Goal: Navigation & Orientation: Find specific page/section

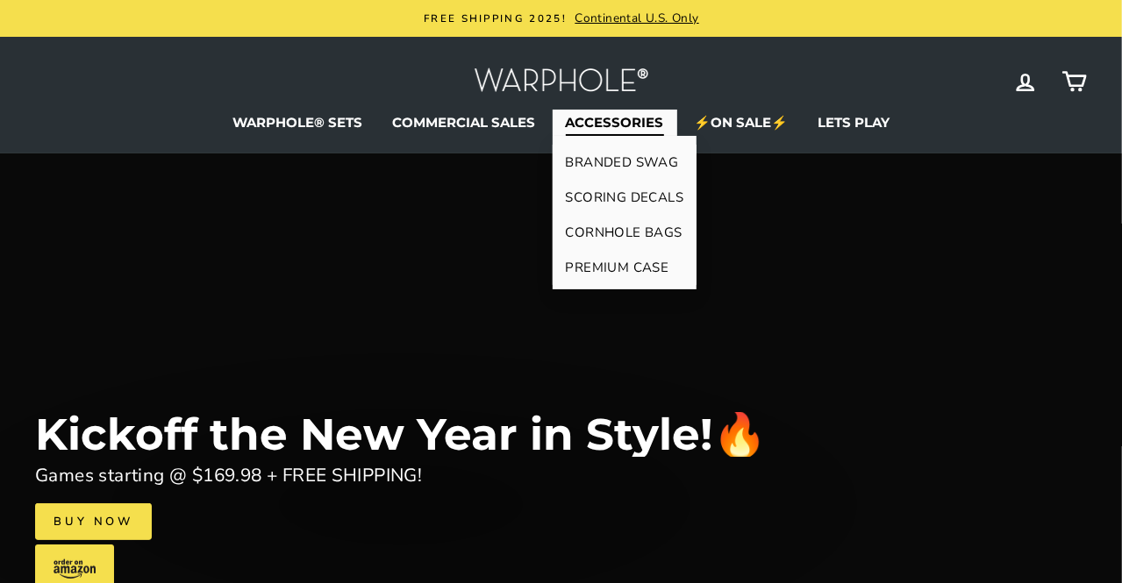
click at [609, 228] on link "CORNHOLE BAGS" at bounding box center [625, 232] width 145 height 35
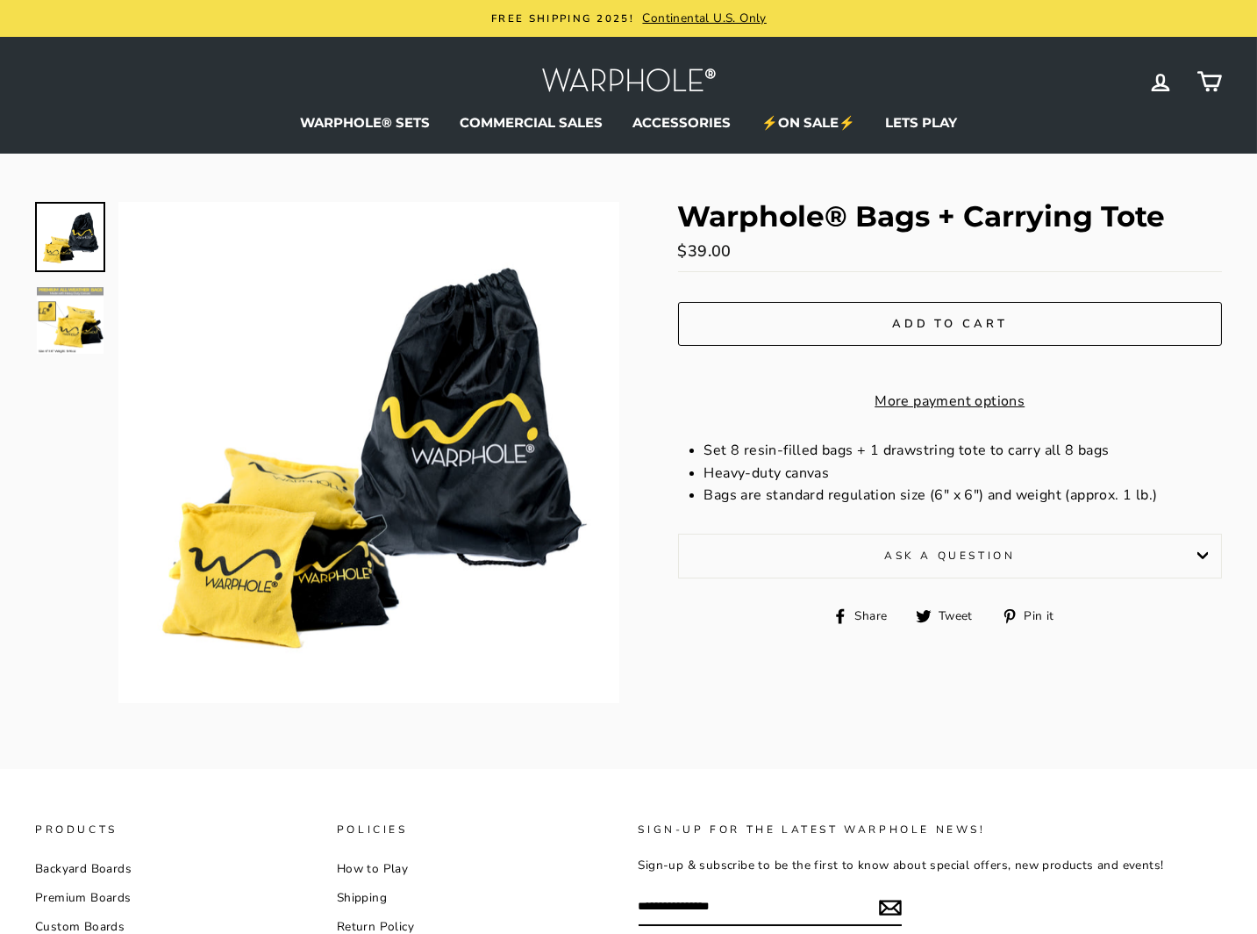
click at [75, 326] on img at bounding box center [70, 320] width 67 height 67
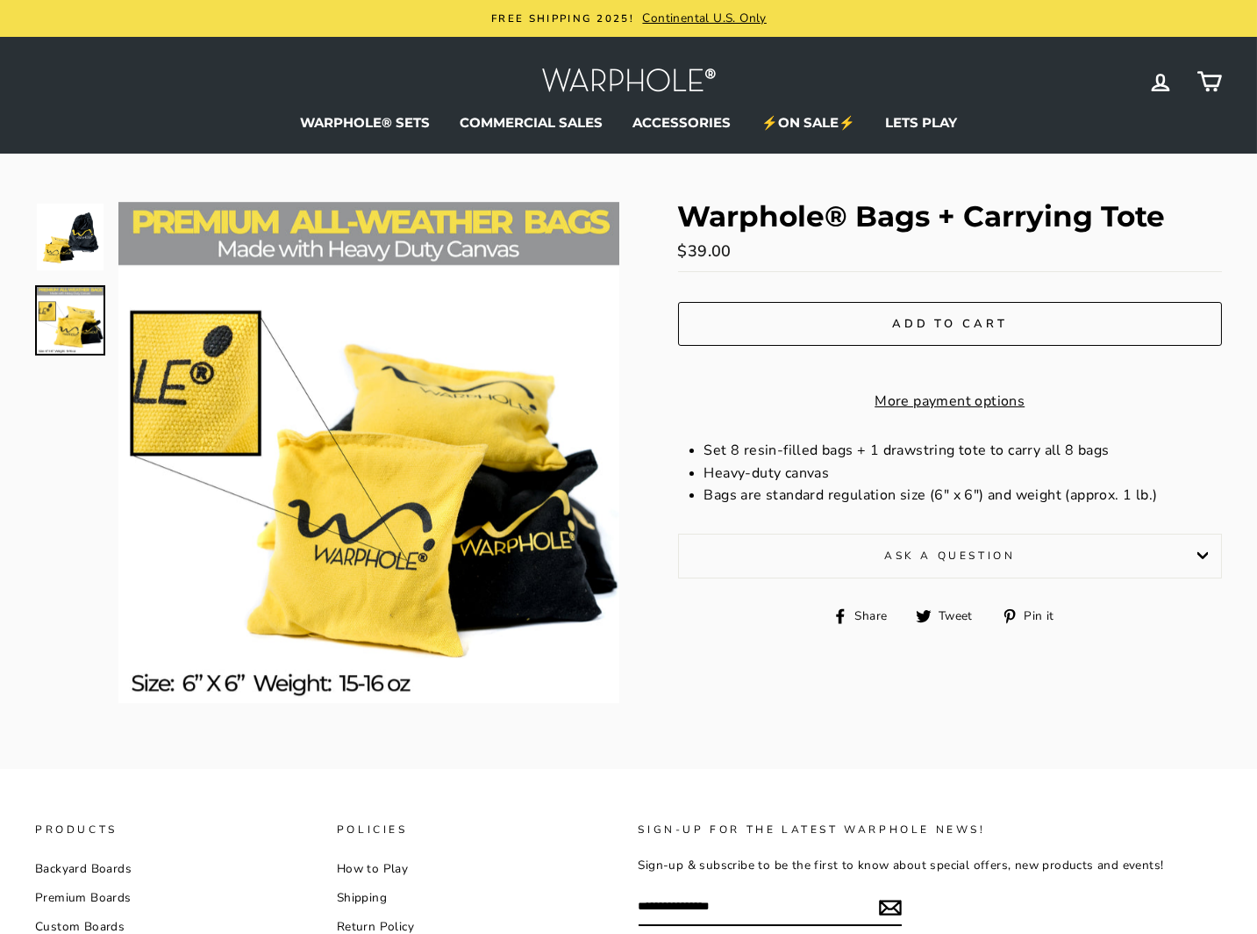
click at [70, 251] on img at bounding box center [70, 237] width 67 height 67
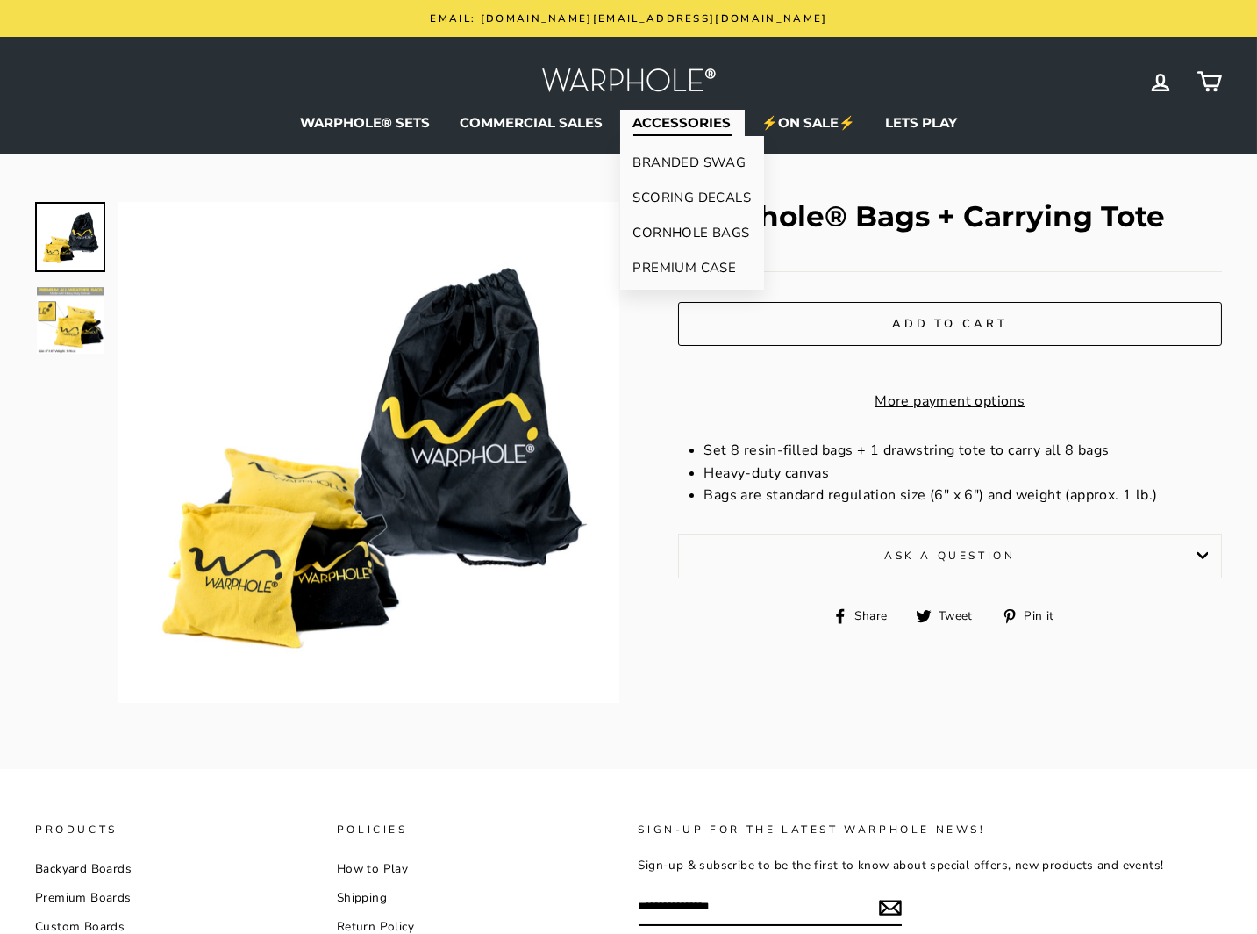
click at [698, 160] on link "BRANDED SWAG" at bounding box center [692, 162] width 145 height 35
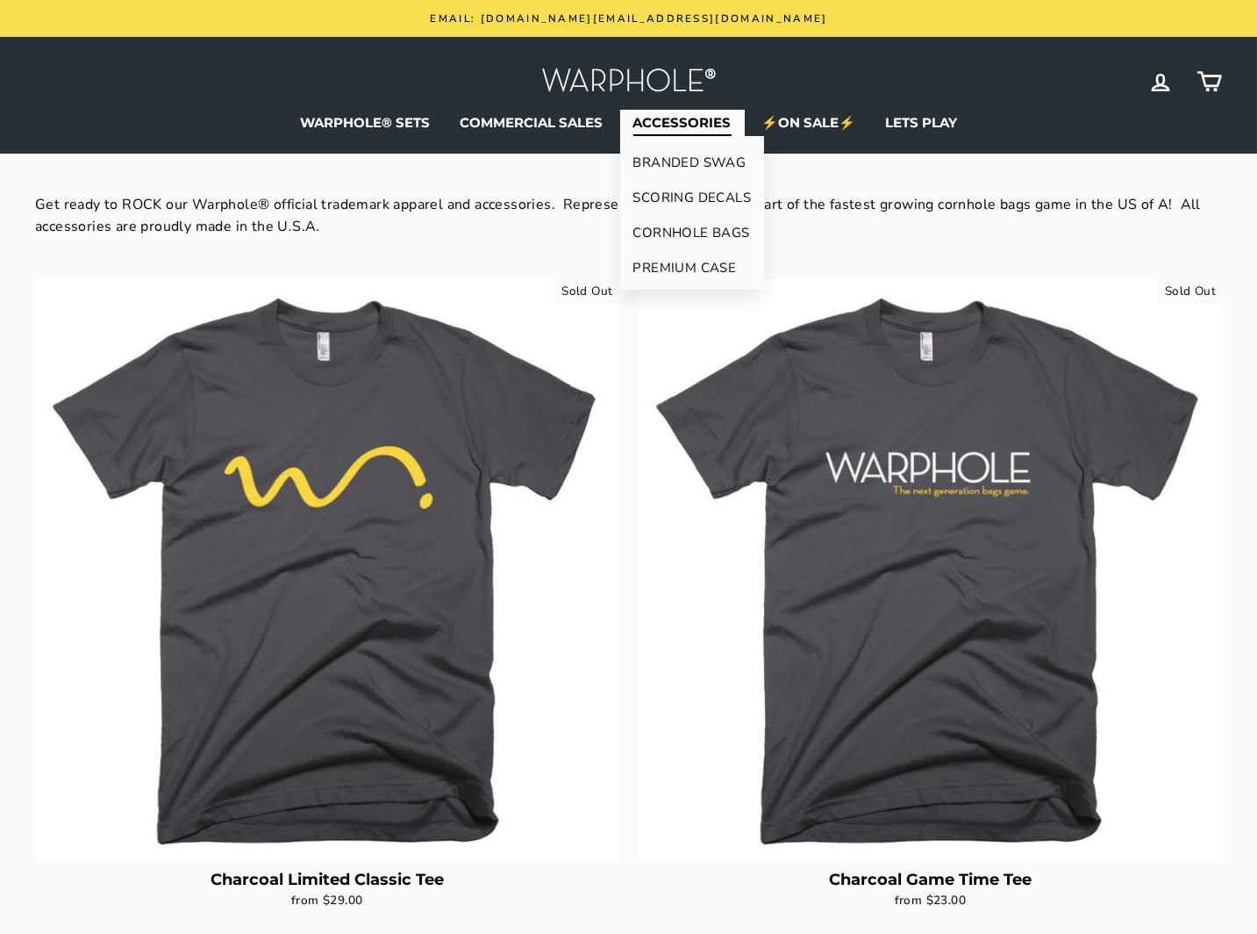
click at [698, 200] on link "SCORING DECALS" at bounding box center [692, 197] width 145 height 35
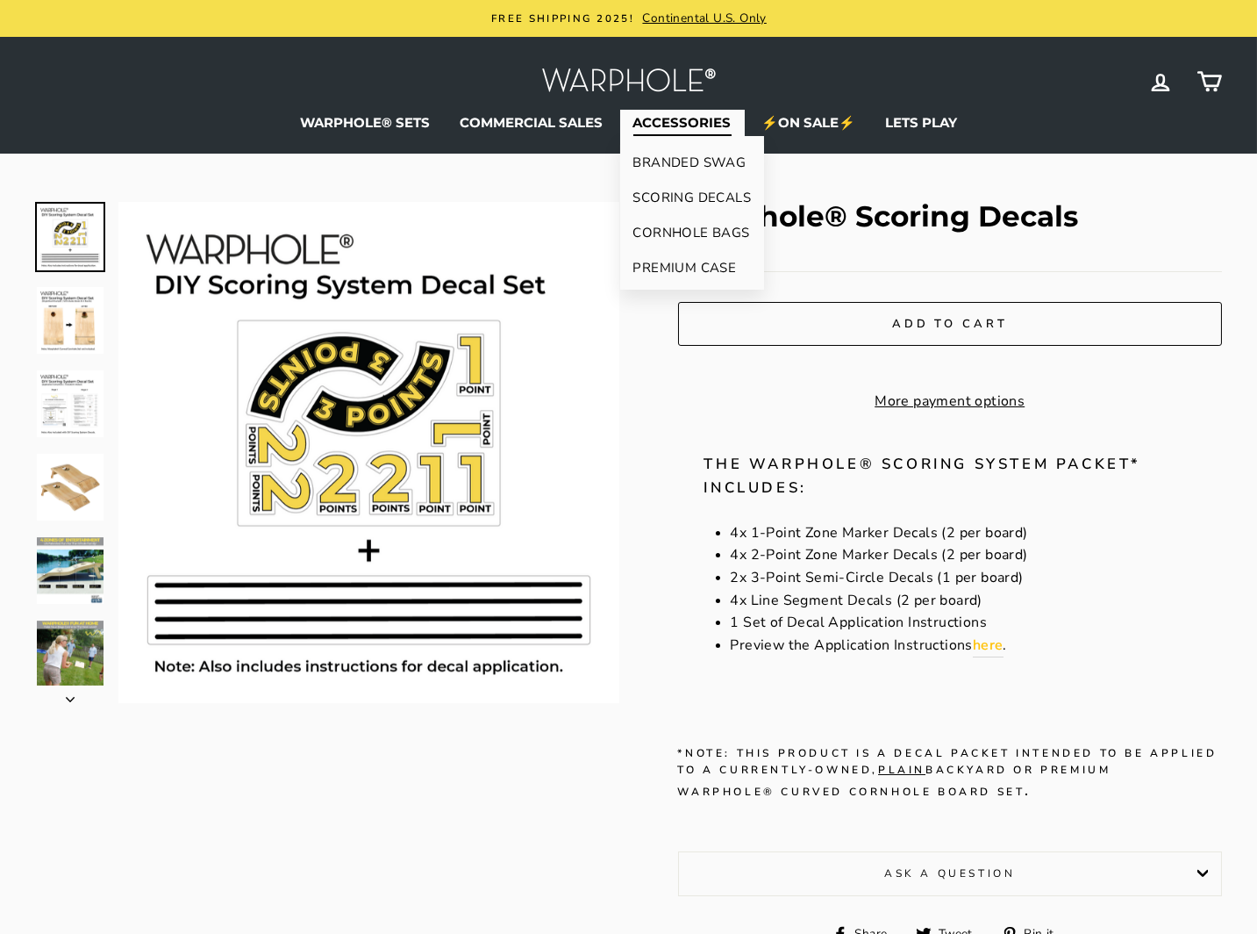
click at [676, 232] on link "CORNHOLE BAGS" at bounding box center [692, 232] width 145 height 35
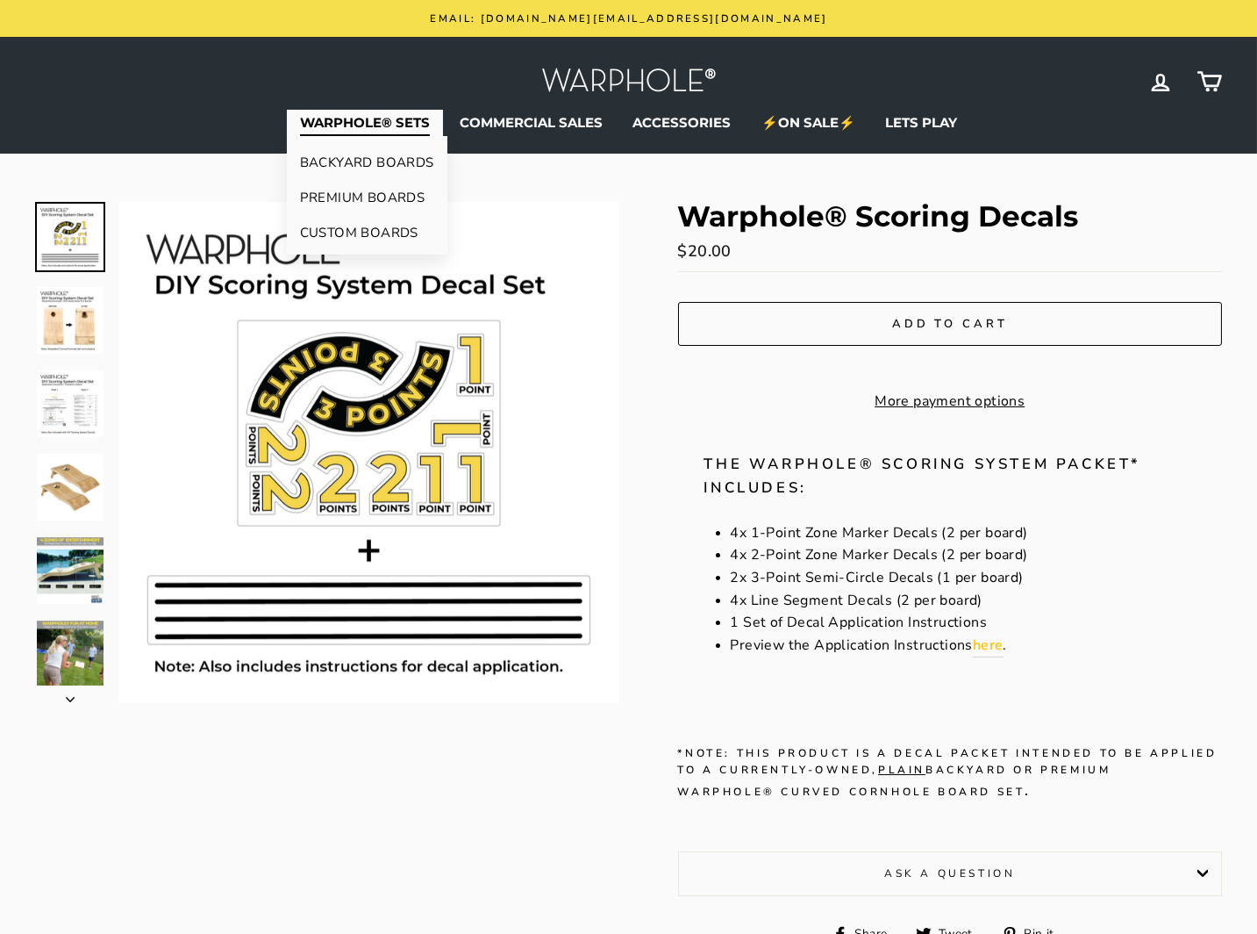
click at [362, 157] on link "BACKYARD BOARDS" at bounding box center [367, 162] width 161 height 35
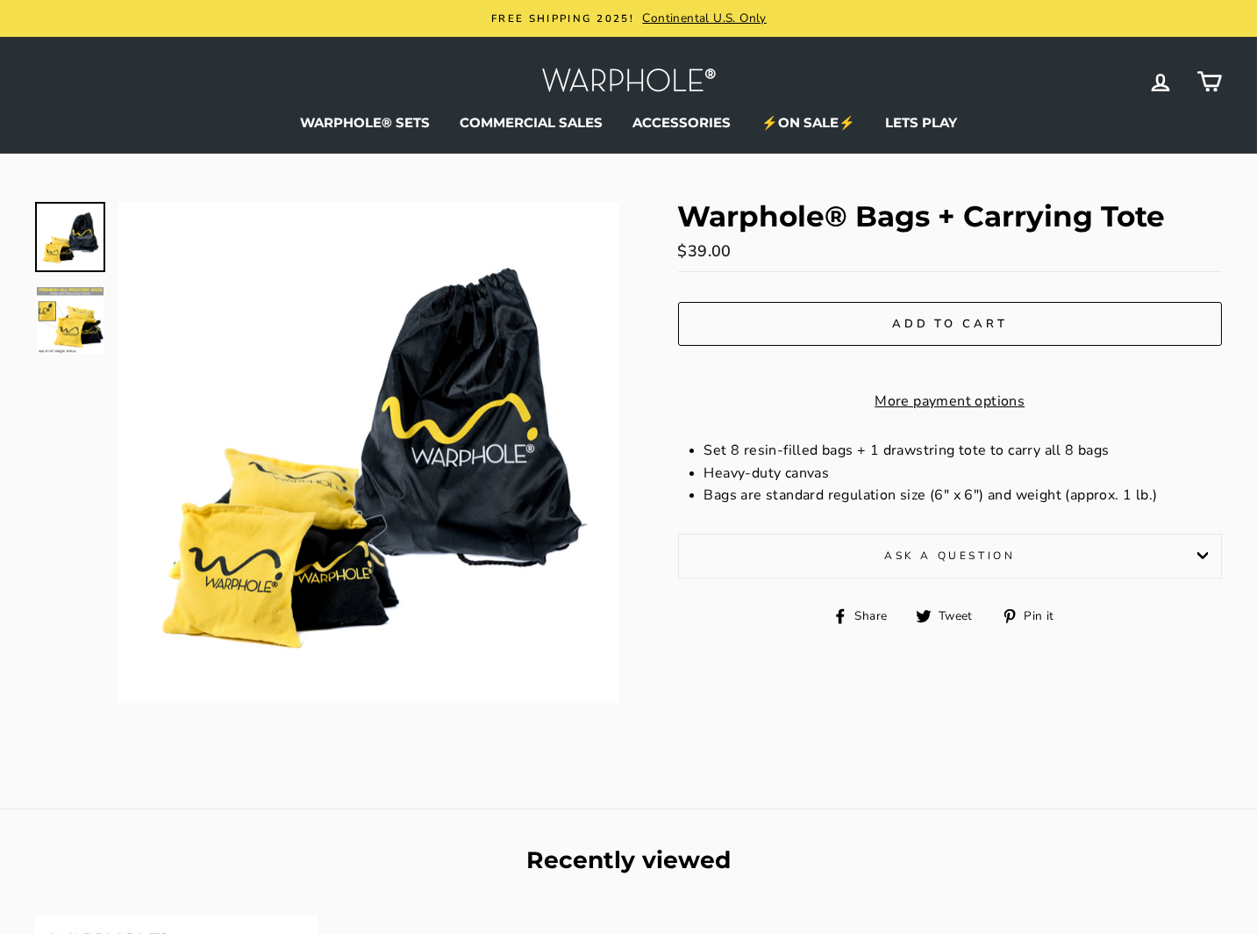
click at [423, 483] on button "Close (esc)" at bounding box center [368, 452] width 501 height 501
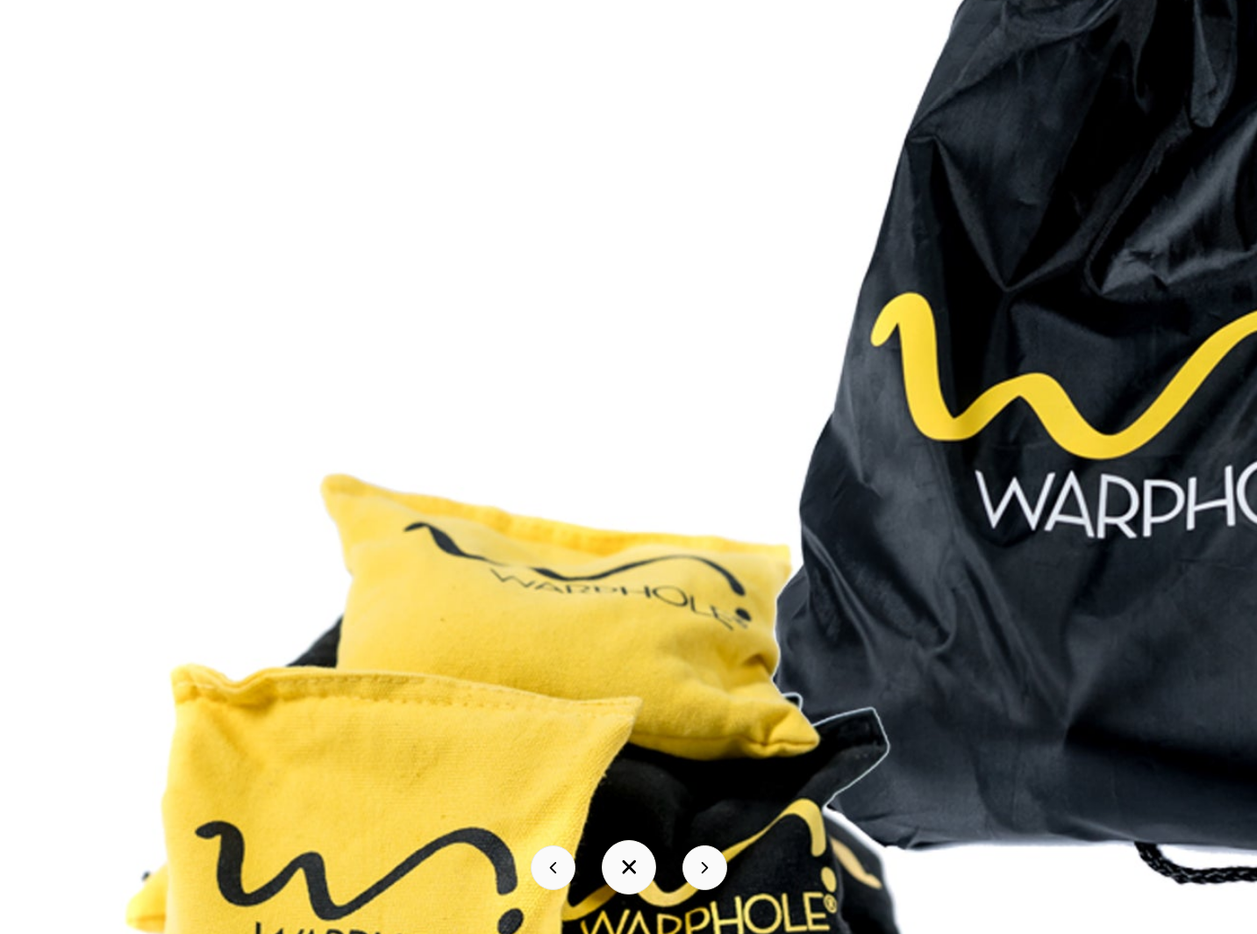
click at [549, 875] on button at bounding box center [553, 867] width 45 height 45
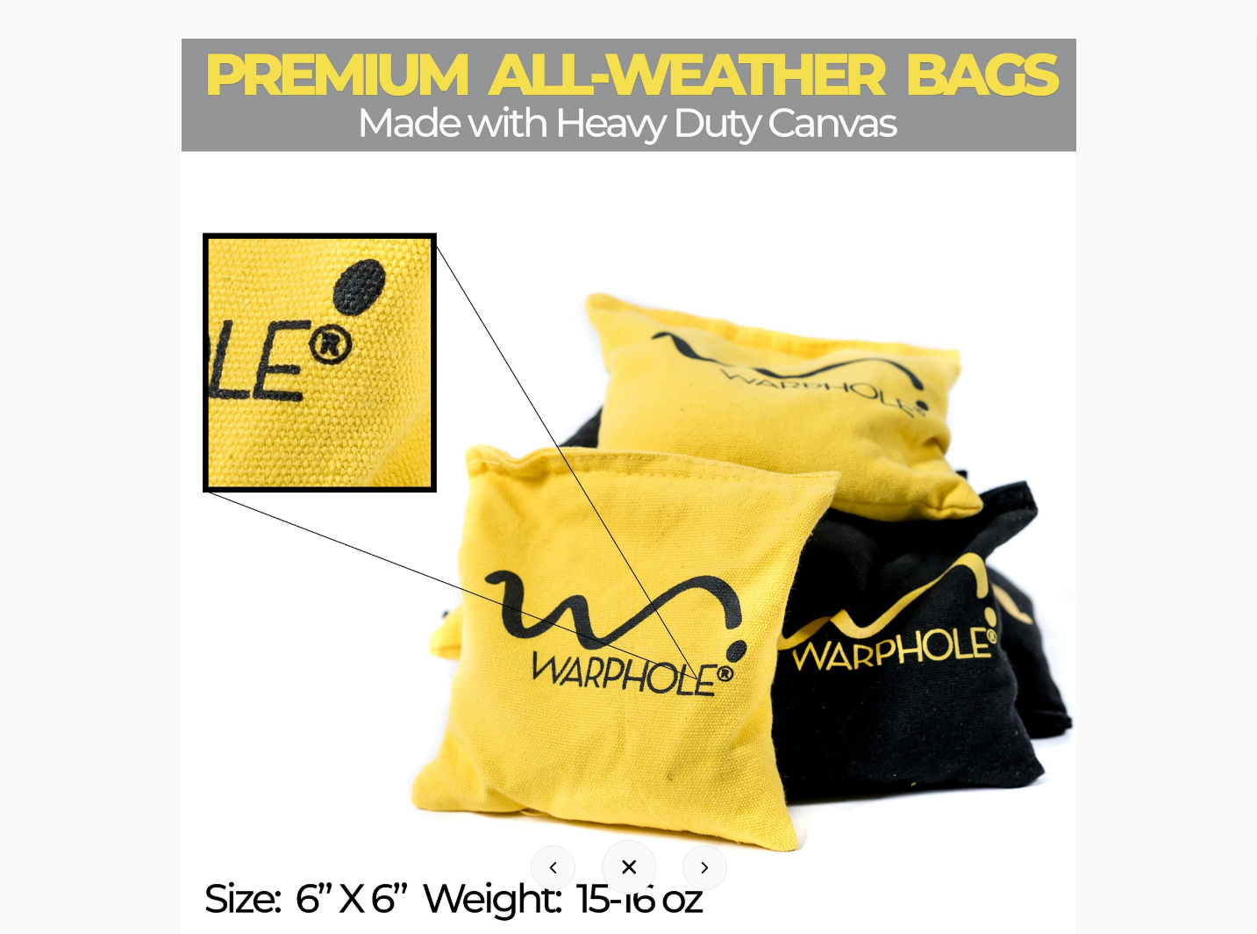
click at [907, 252] on img at bounding box center [629, 486] width 895 height 895
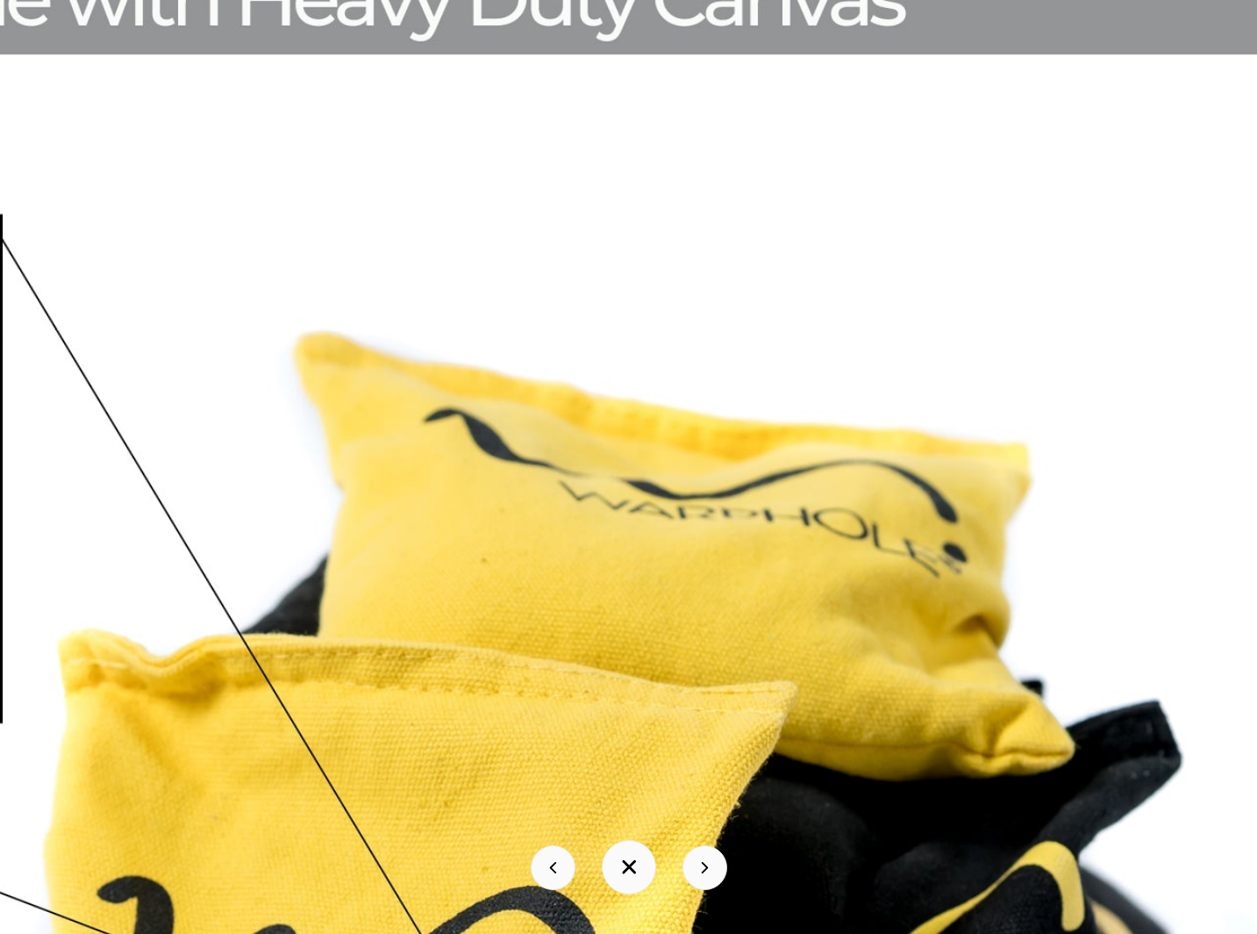
click at [1092, 248] on img at bounding box center [380, 710] width 1755 height 1755
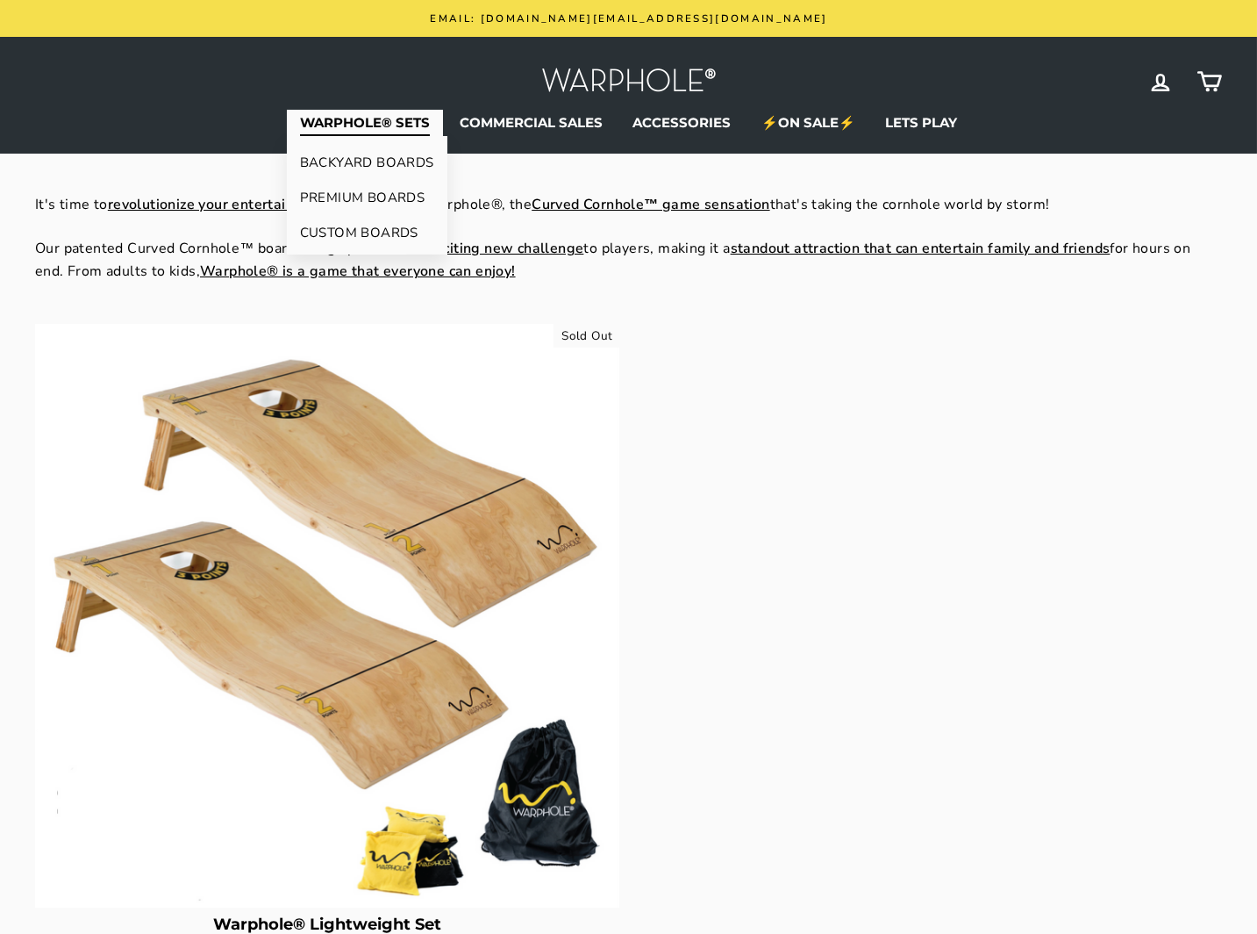
click at [357, 196] on link "PREMIUM BOARDS" at bounding box center [367, 197] width 161 height 35
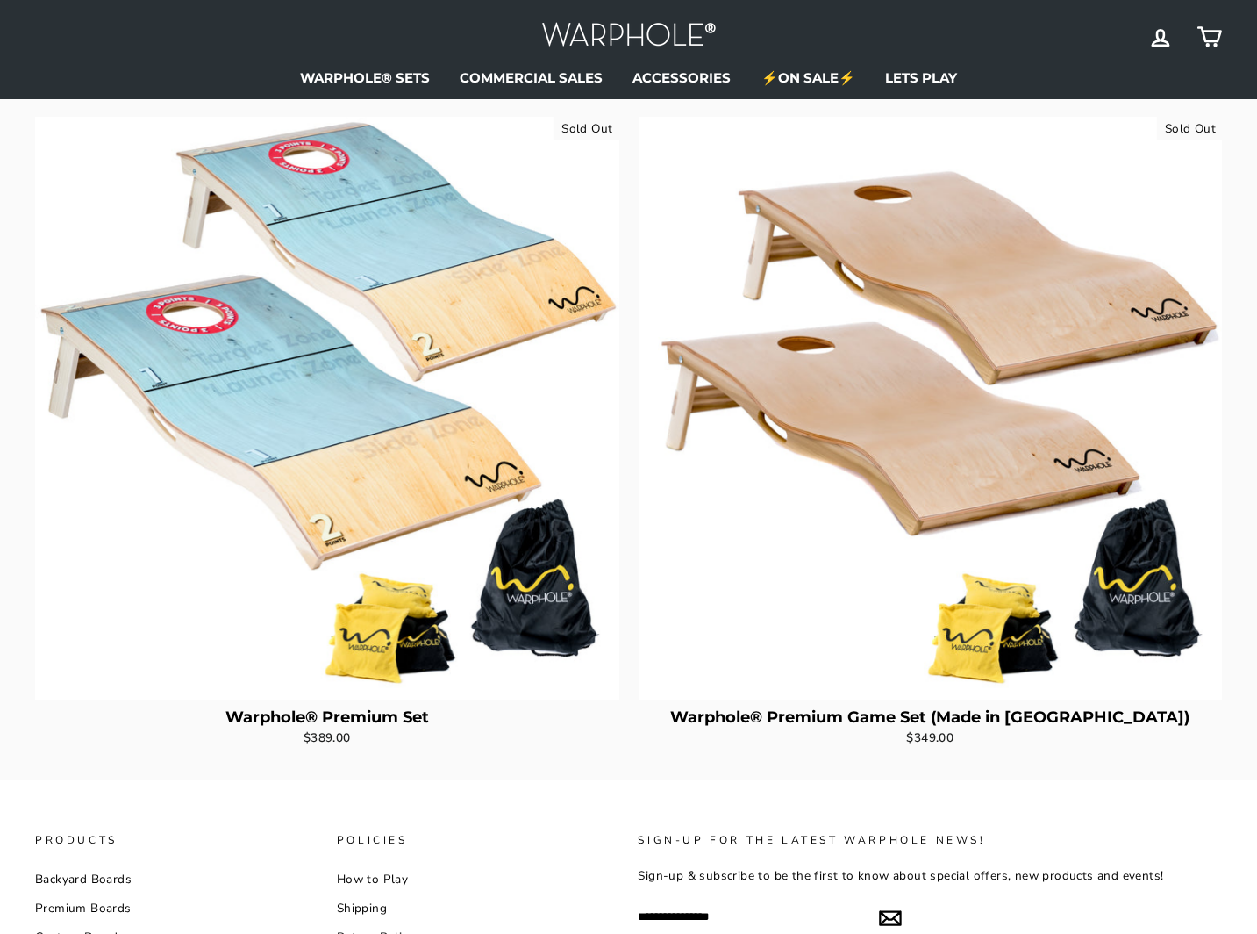
scroll to position [98, 0]
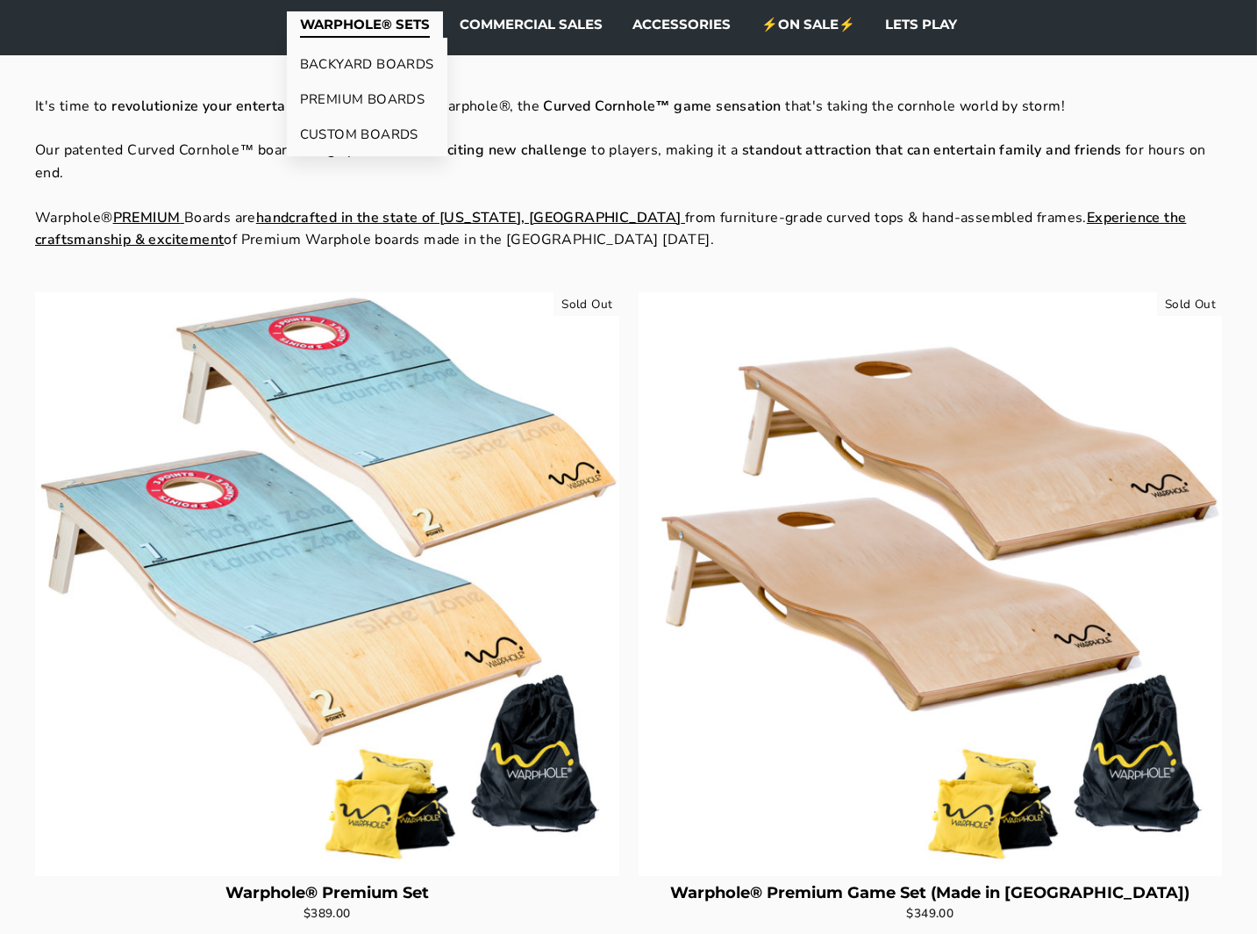
click at [371, 135] on link "CUSTOM BOARDS" at bounding box center [367, 134] width 161 height 35
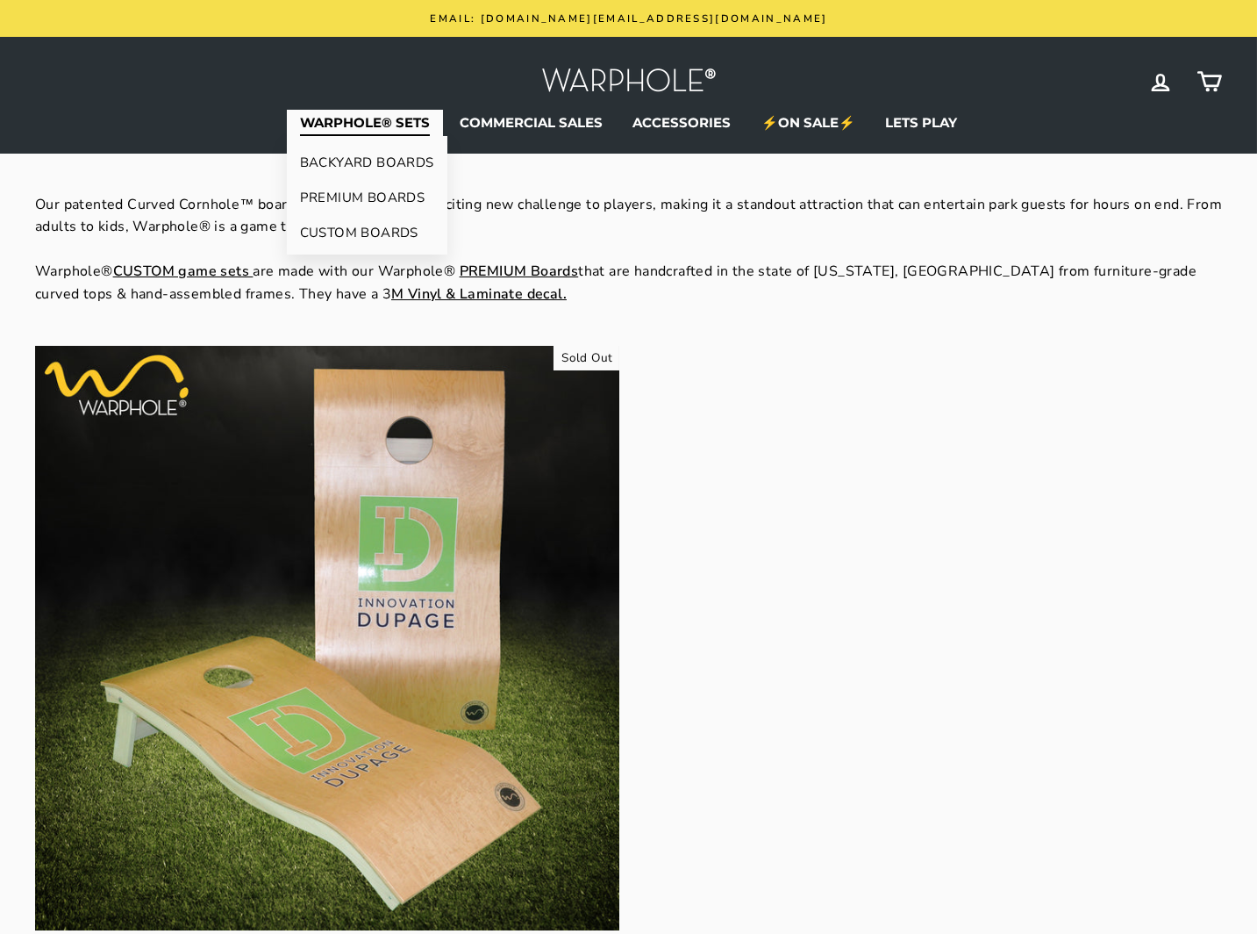
click at [392, 163] on link "BACKYARD BOARDS" at bounding box center [367, 162] width 161 height 35
